Goal: Check status: Check status

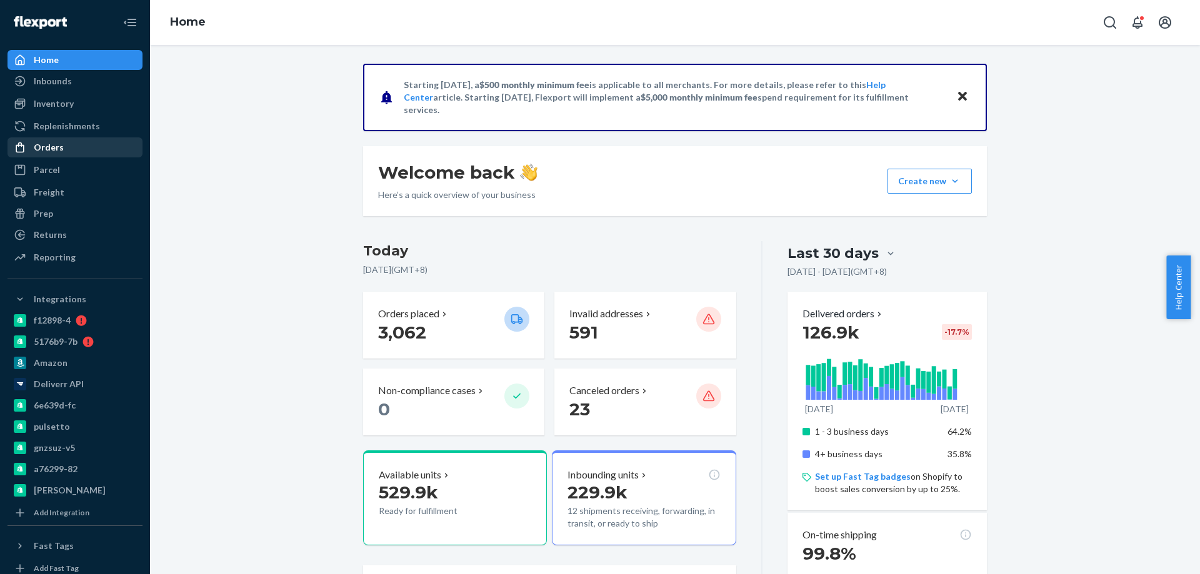
click at [72, 152] on div "Orders" at bounding box center [75, 148] width 133 height 18
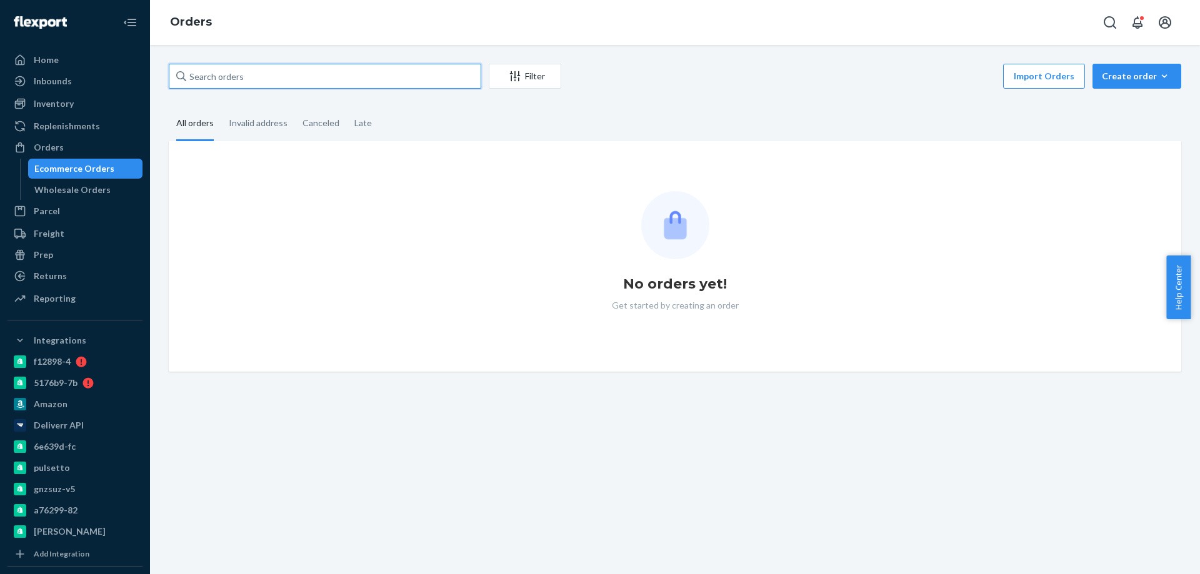
click at [246, 74] on input "text" at bounding box center [325, 76] width 313 height 25
paste input "3985514"
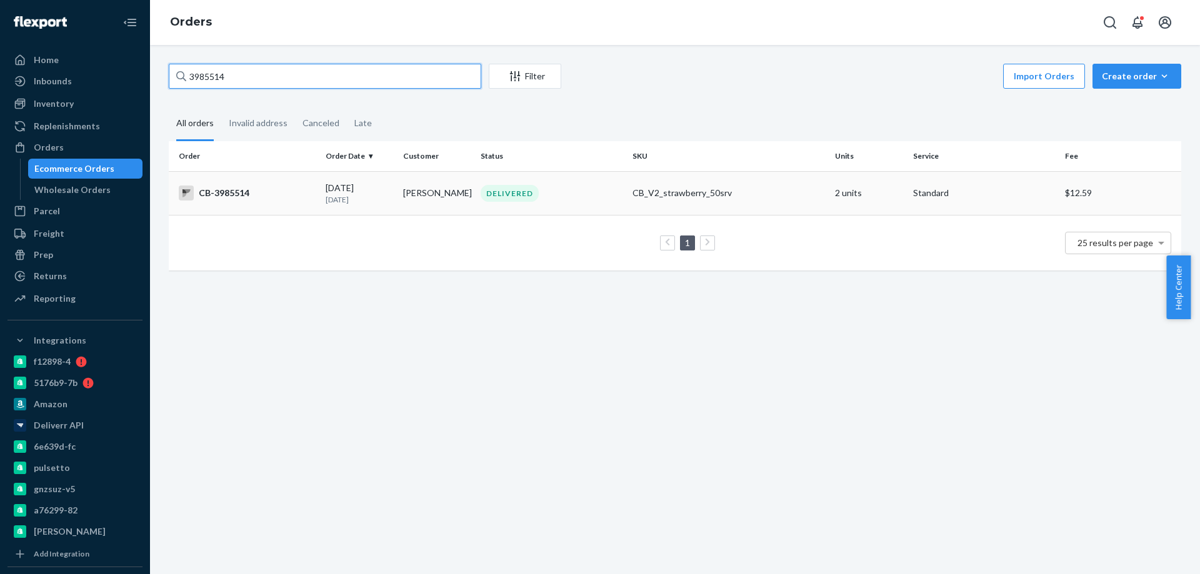
type input "3985514"
click at [399, 203] on td "[PERSON_NAME]" at bounding box center [437, 193] width 78 height 44
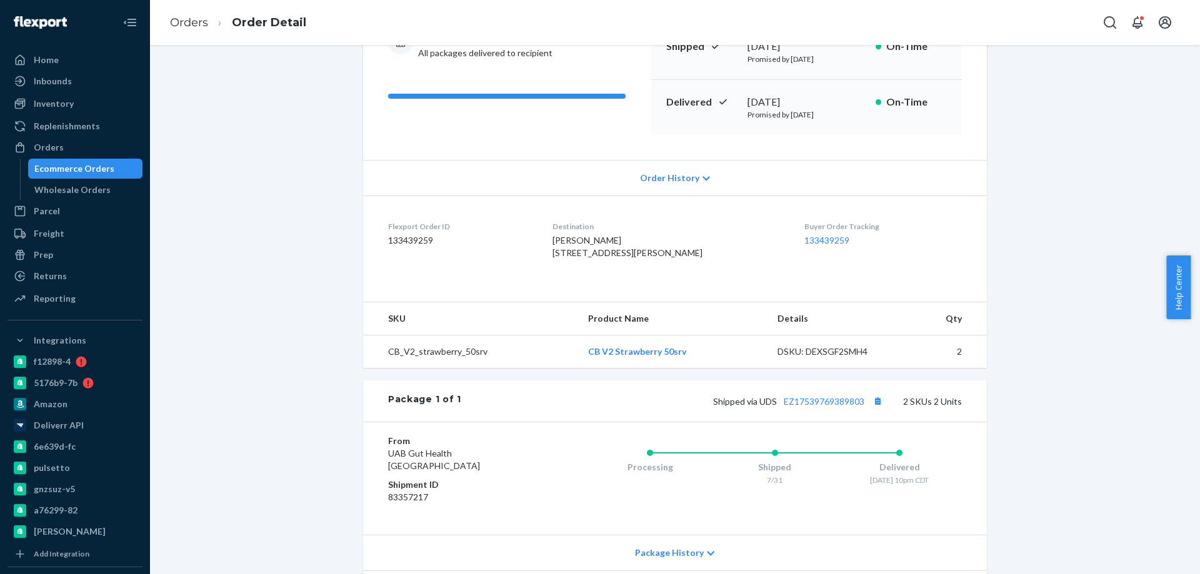
scroll to position [87, 0]
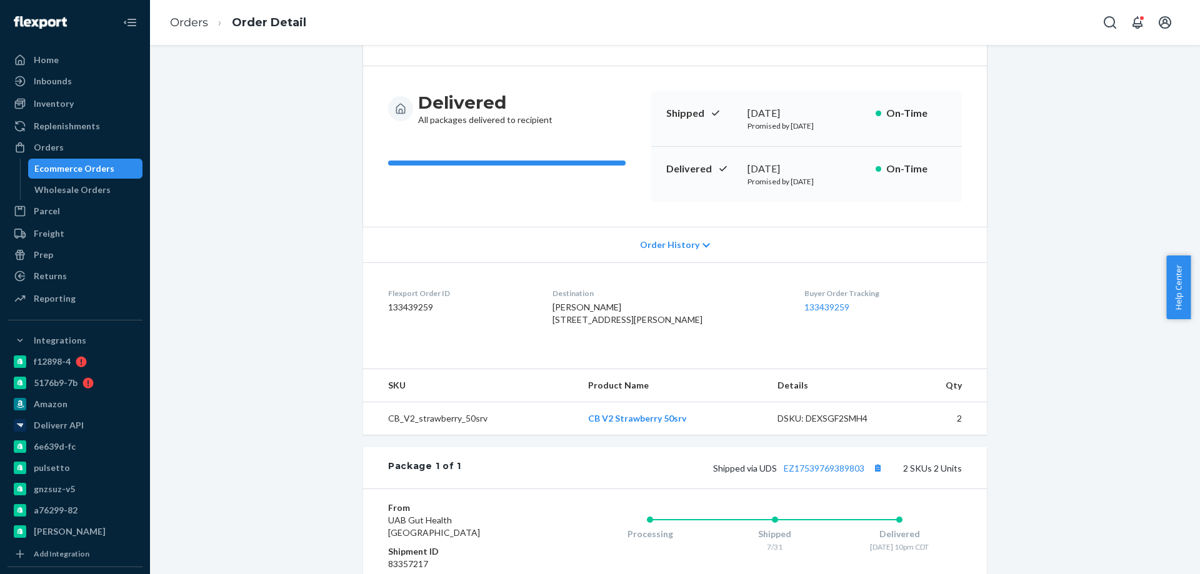
click at [97, 164] on div "Ecommerce Orders" at bounding box center [74, 169] width 80 height 13
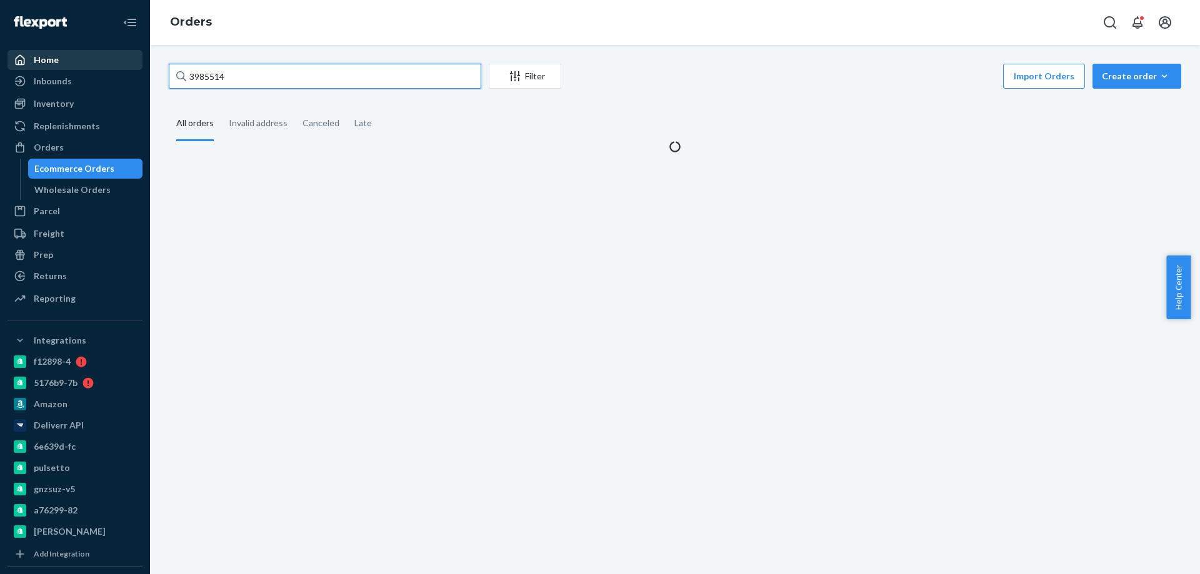
drag, startPoint x: 275, startPoint y: 76, endPoint x: 114, endPoint y: 69, distance: 161.4
click at [65, 57] on div "Home Inbounds Shipping Plans Problems Inventory Products Branded Packaging Repl…" at bounding box center [600, 287] width 1200 height 574
paste input "43"
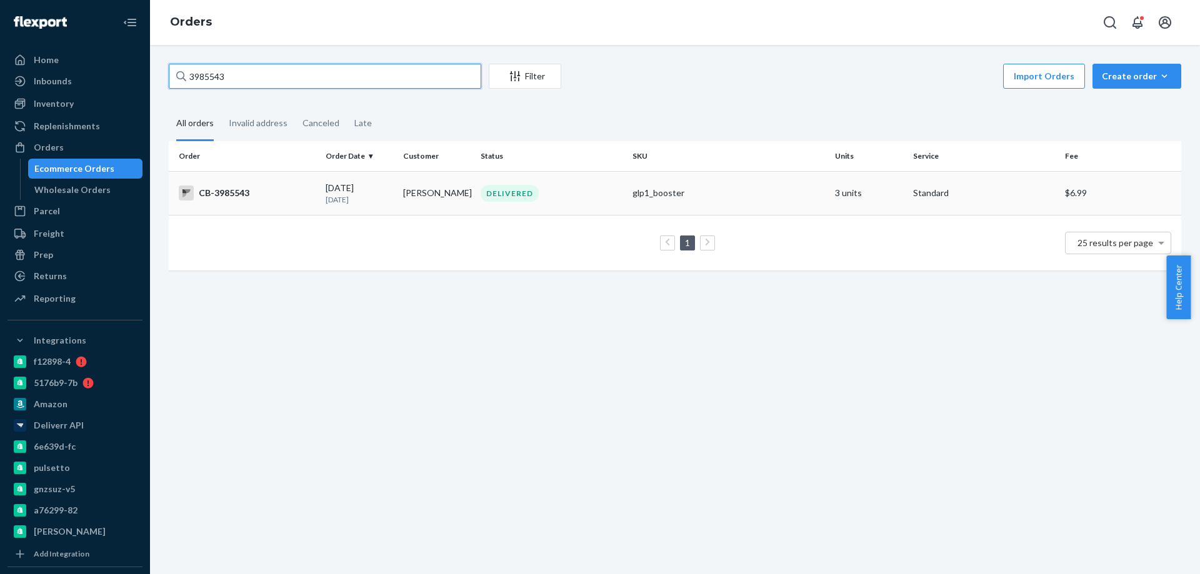
type input "3985543"
click at [394, 189] on td "[DATE] [DATE]" at bounding box center [360, 193] width 78 height 44
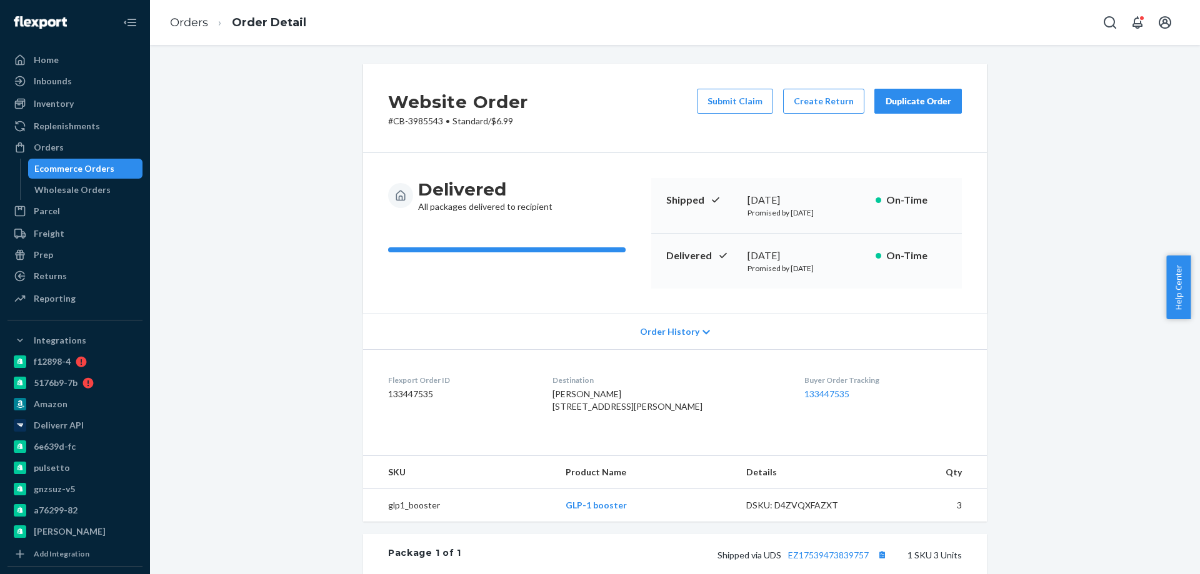
click at [301, 516] on div "Website Order # CB-3985543 • Standard / $6.99 Submit Claim Create Return Duplic…" at bounding box center [674, 434] width 1031 height 740
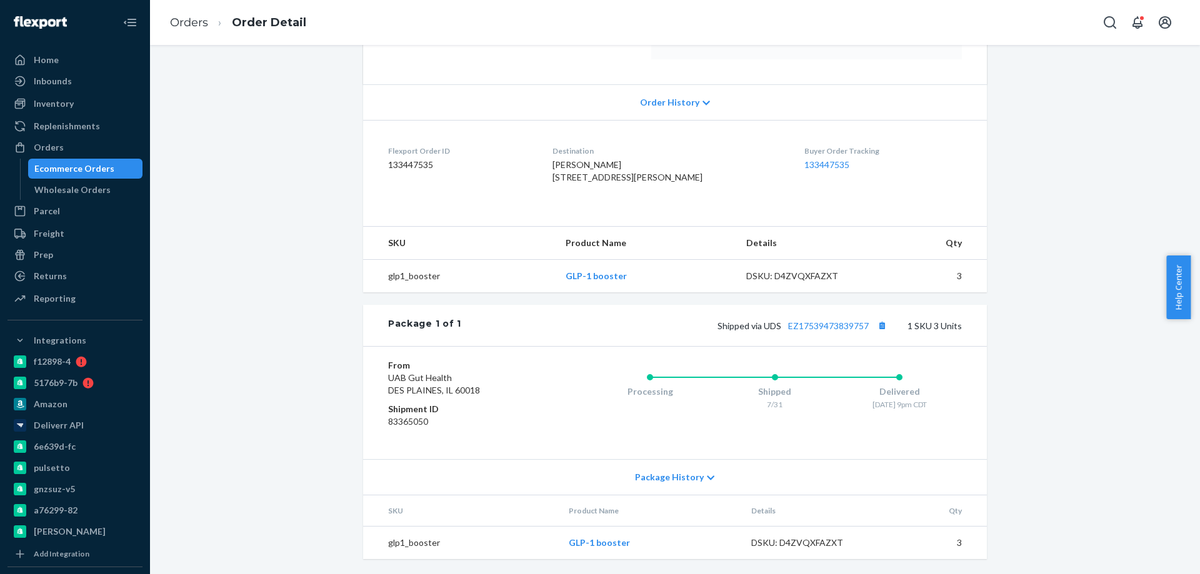
scroll to position [254, 0]
click at [280, 516] on div "Website Order # CB-3985543 • Standard / $6.99 Submit Claim Create Return Duplic…" at bounding box center [674, 204] width 1031 height 740
drag, startPoint x: 284, startPoint y: 509, endPoint x: 279, endPoint y: 484, distance: 25.0
click at [284, 509] on div "Website Order # CB-3985543 • Standard / $6.99 Submit Claim Create Return Duplic…" at bounding box center [674, 204] width 1031 height 740
click at [264, 338] on div "Website Order # CB-3985543 • Standard / $6.99 Submit Claim Create Return Duplic…" at bounding box center [674, 204] width 1031 height 740
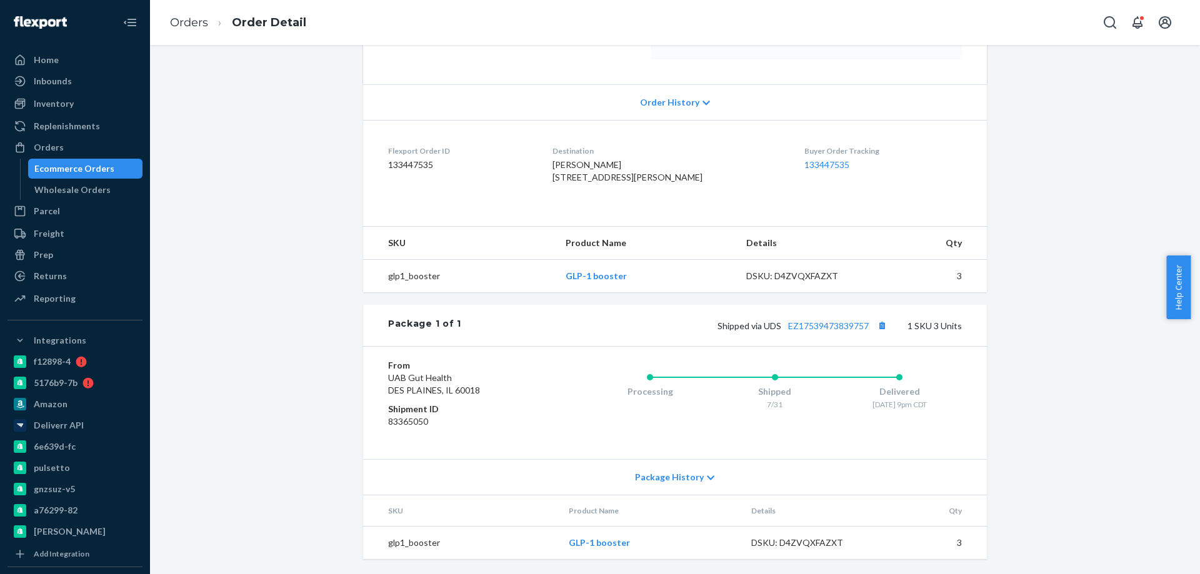
click at [264, 336] on div "Website Order # CB-3985543 • Standard / $6.99 Submit Claim Create Return Duplic…" at bounding box center [674, 204] width 1031 height 740
click at [242, 507] on div "Website Order # CB-3985543 • Standard / $6.99 Submit Claim Create Return Duplic…" at bounding box center [674, 204] width 1031 height 740
